Goal: Information Seeking & Learning: Learn about a topic

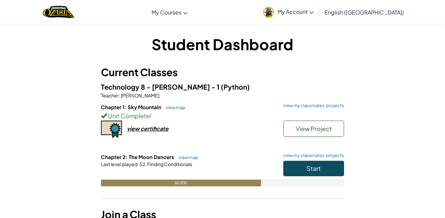
click at [317, 182] on div "65.8%" at bounding box center [222, 183] width 243 height 7
click at [319, 167] on span "Start" at bounding box center [314, 169] width 14 height 8
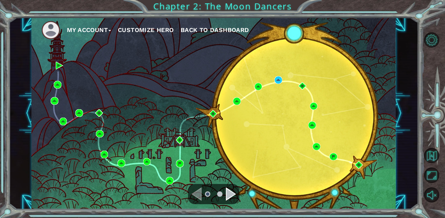
click at [225, 192] on ul at bounding box center [214, 195] width 24 height 14
click at [228, 193] on div "Navigate to the next page" at bounding box center [231, 195] width 10 height 14
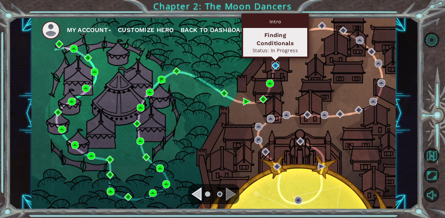
click at [274, 65] on img at bounding box center [276, 66] width 8 height 8
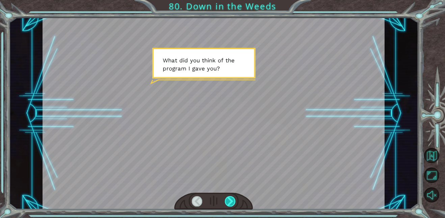
click at [229, 200] on div at bounding box center [230, 201] width 11 height 10
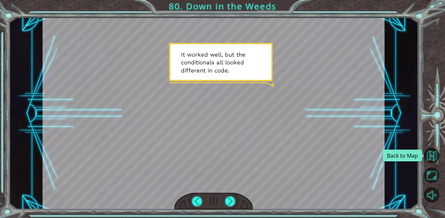
click at [176, 71] on div at bounding box center [214, 114] width 342 height 192
